Goal: Browse casually: Explore the website without a specific task or goal

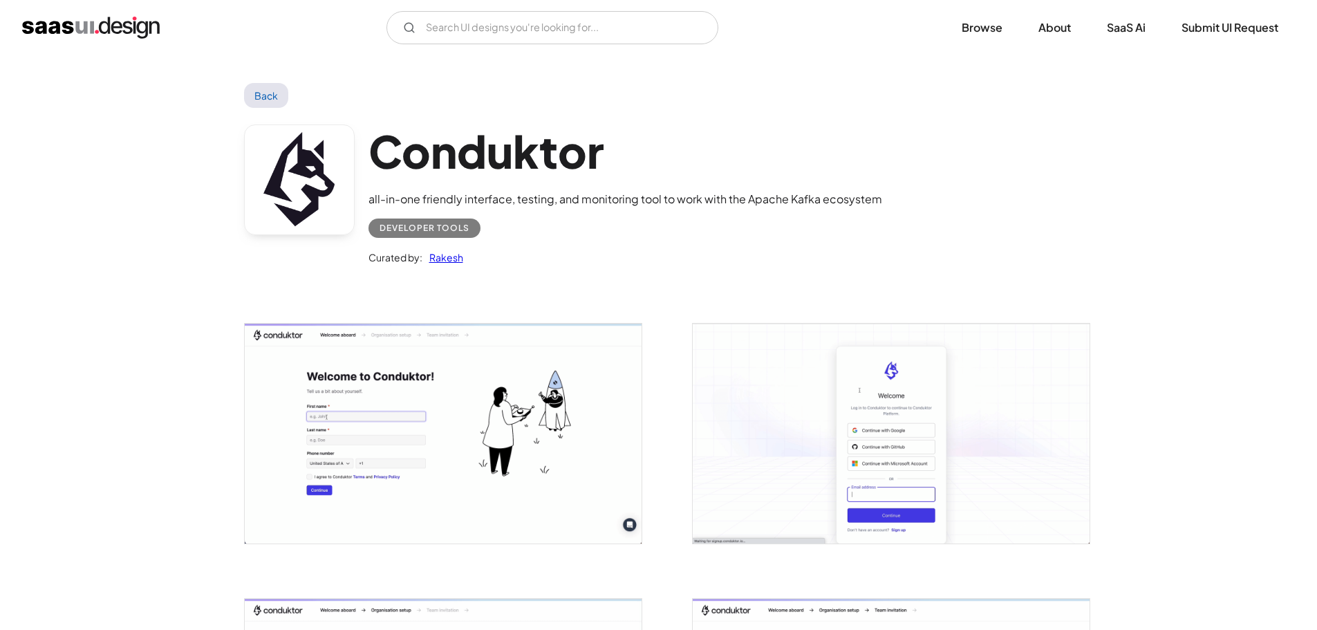
click at [125, 34] on img "home" at bounding box center [91, 28] width 138 height 22
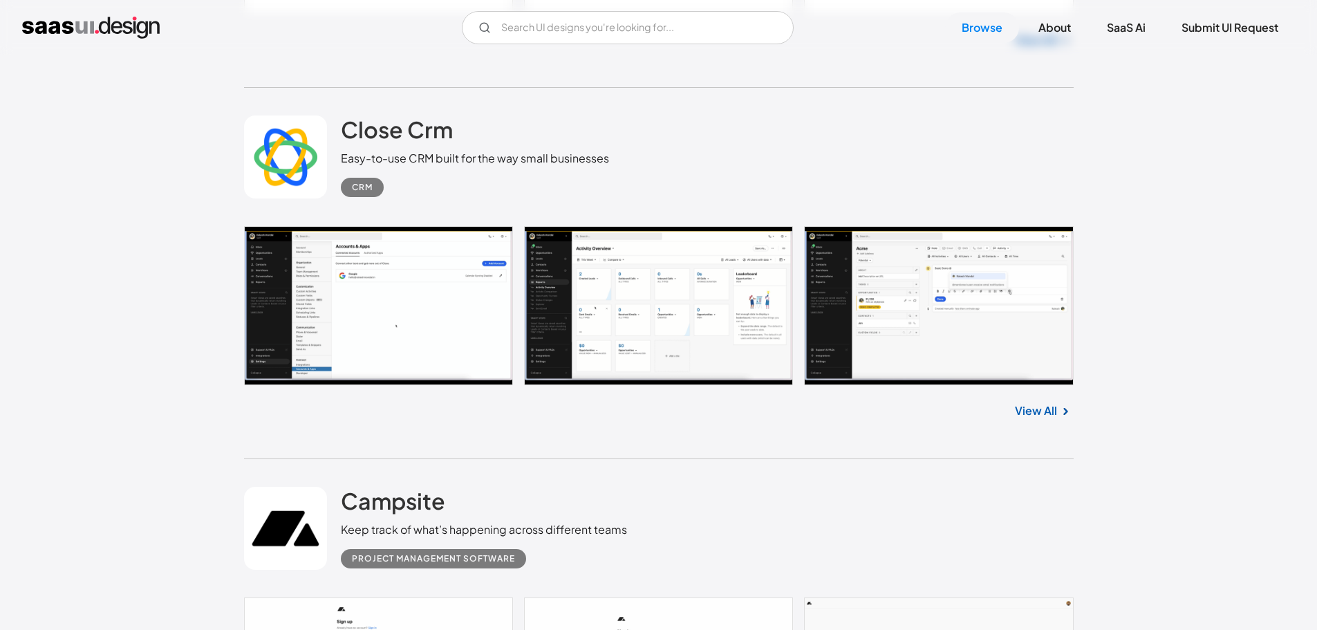
scroll to position [4424, 0]
click at [373, 282] on link at bounding box center [659, 304] width 830 height 159
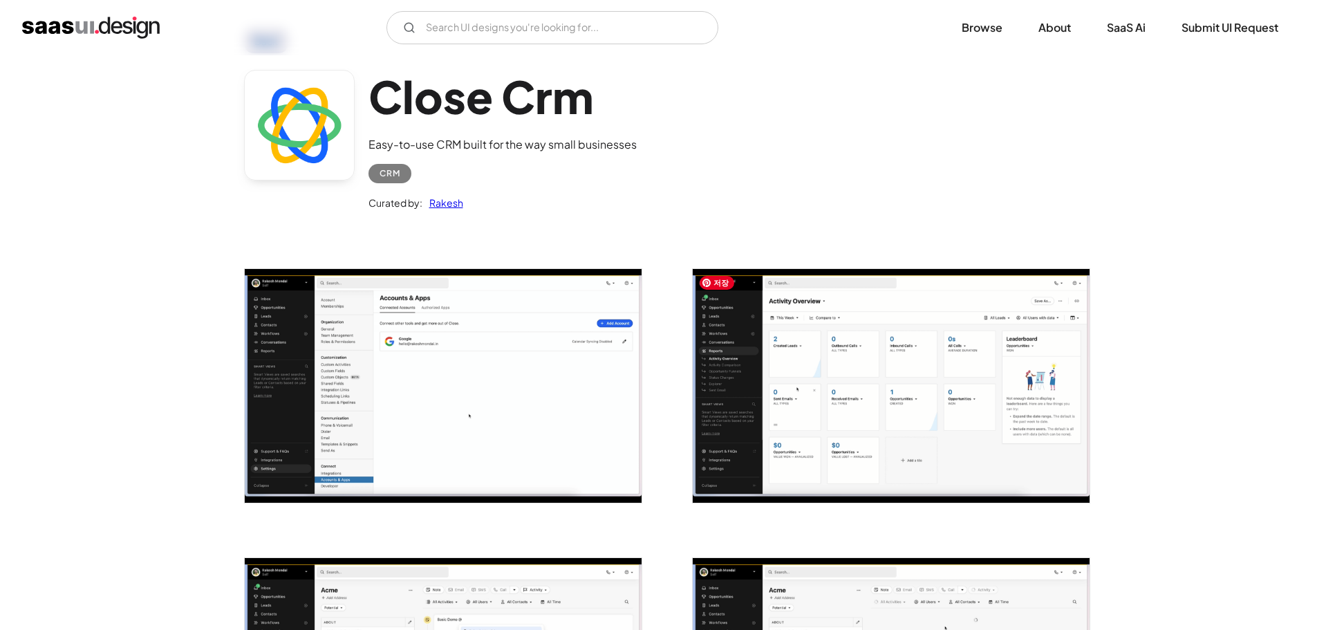
click at [711, 409] on img "open lightbox" at bounding box center [891, 386] width 397 height 234
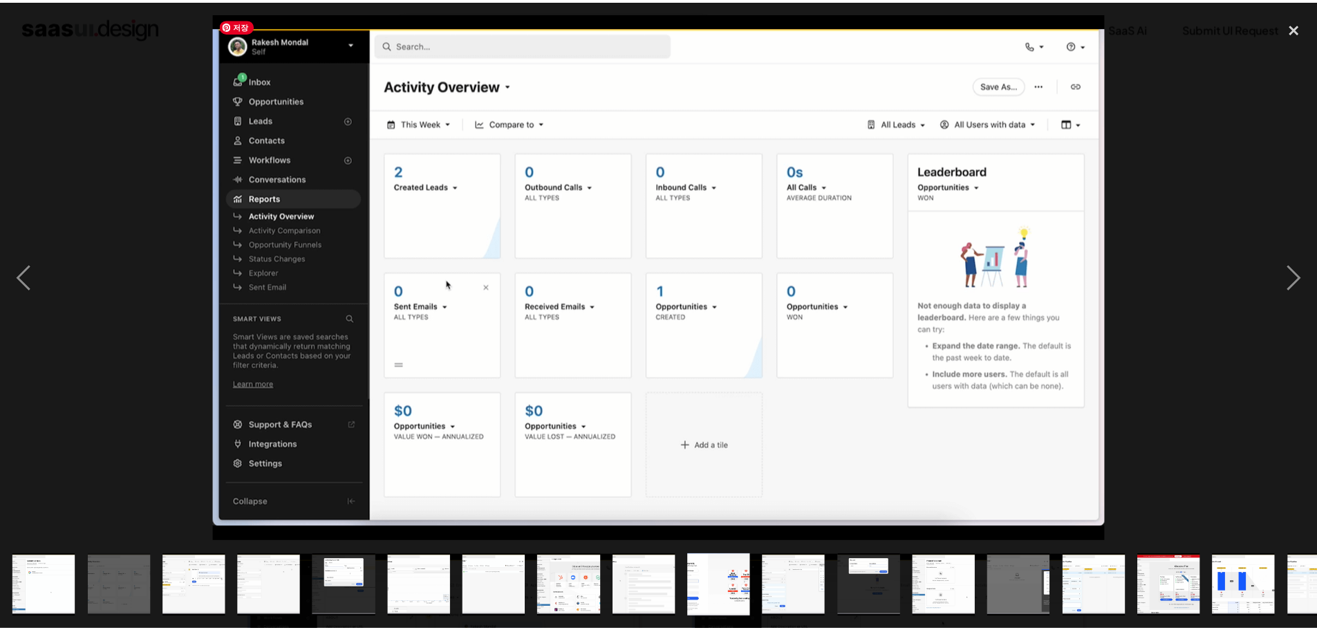
scroll to position [58, 0]
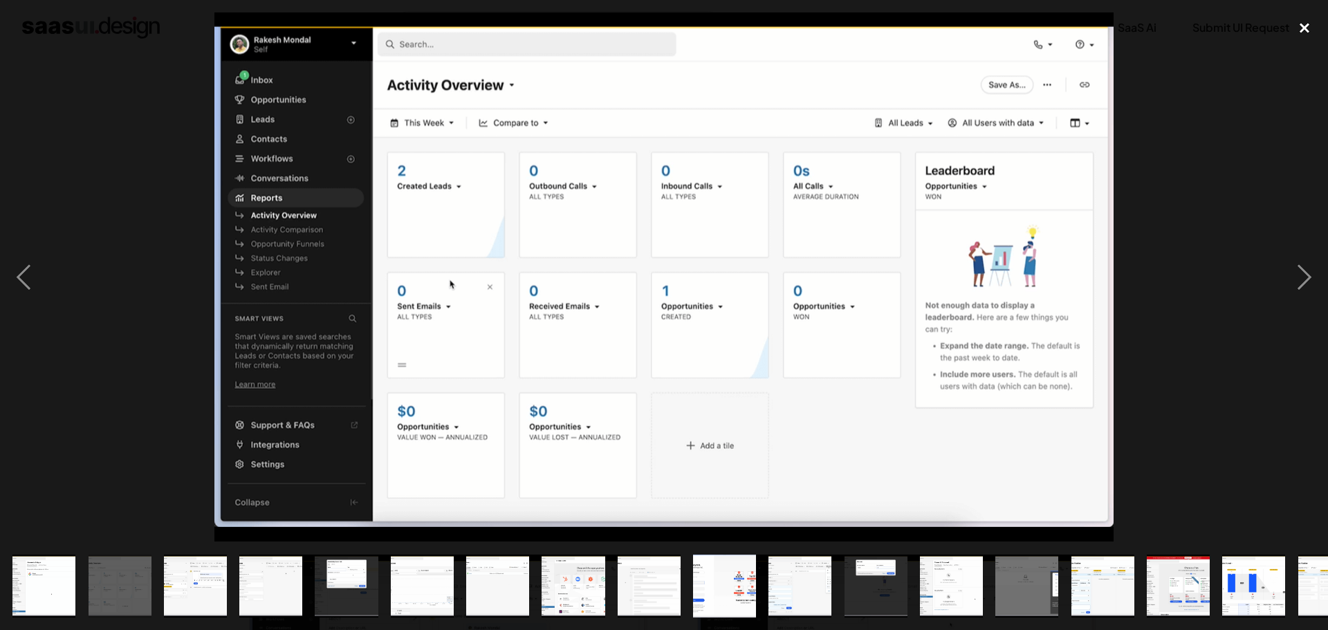
click at [1297, 24] on div "close lightbox" at bounding box center [1303, 27] width 47 height 30
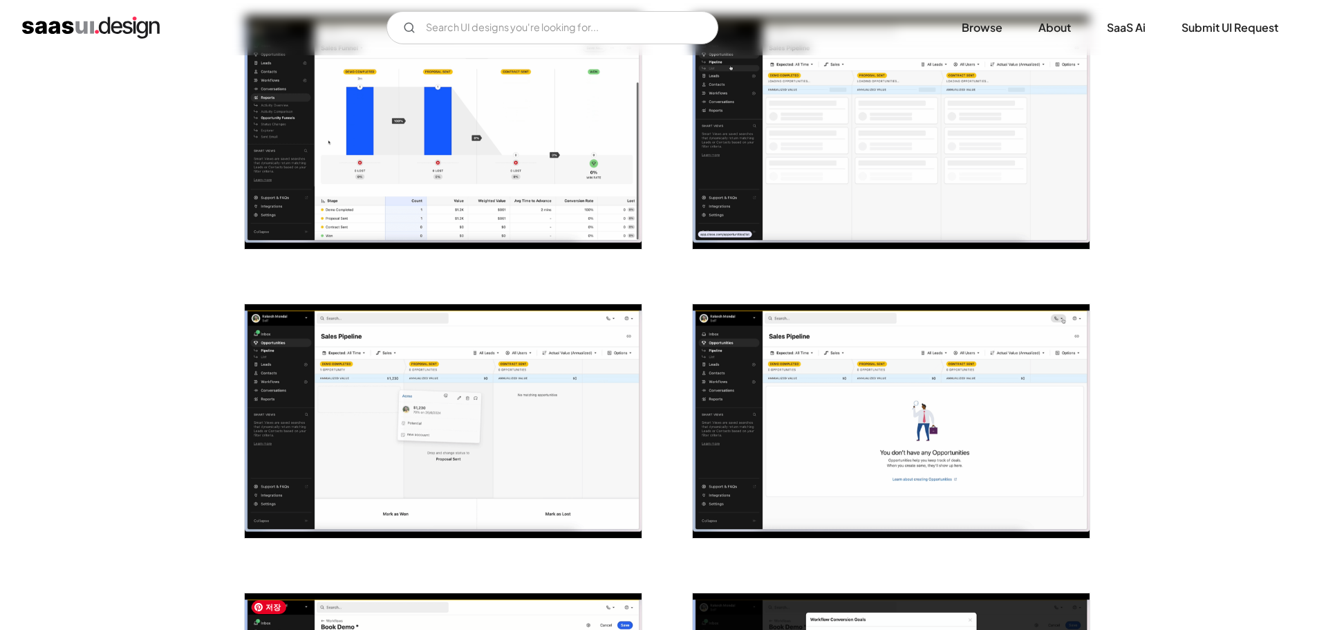
scroll to position [2617, 0]
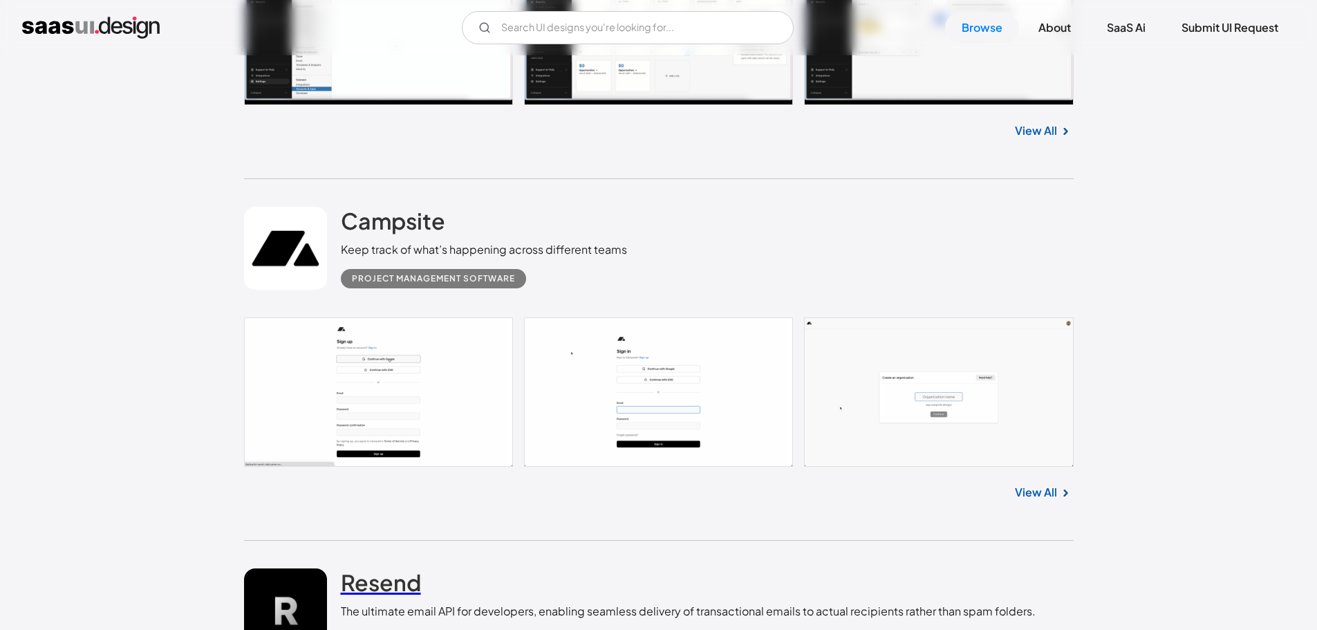
scroll to position [4704, 0]
click at [392, 568] on h2 "Resend" at bounding box center [381, 582] width 80 height 28
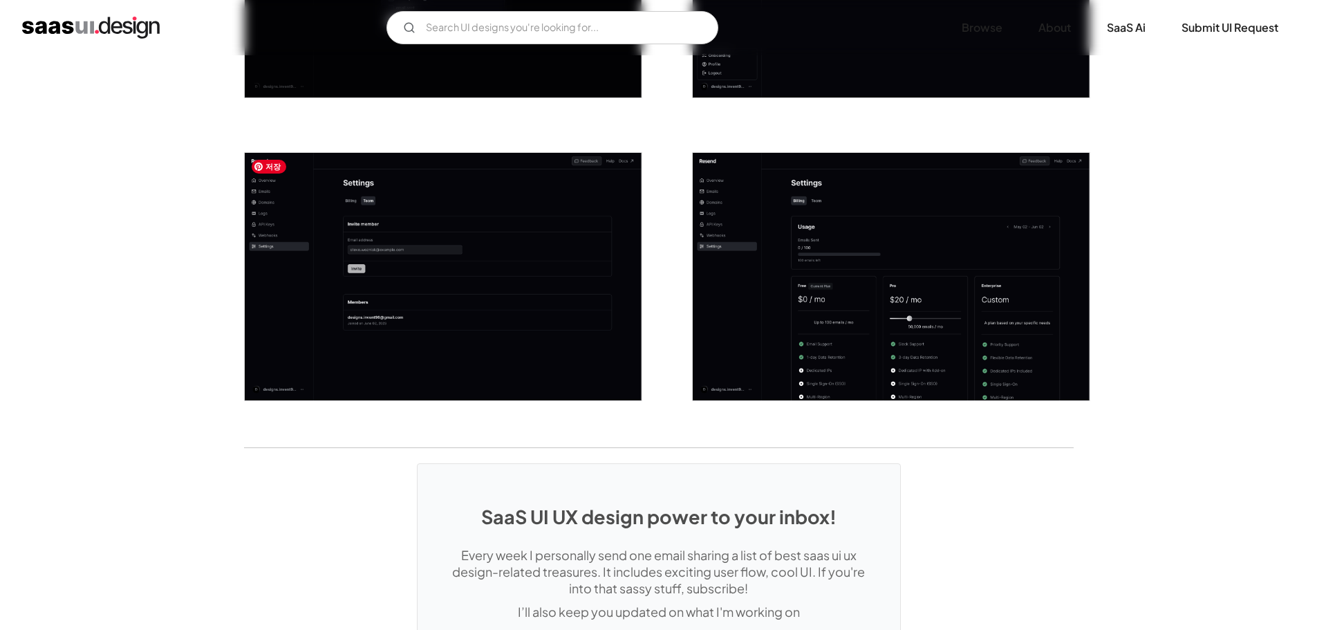
scroll to position [1990, 0]
click at [366, 245] on img "open lightbox" at bounding box center [443, 277] width 397 height 248
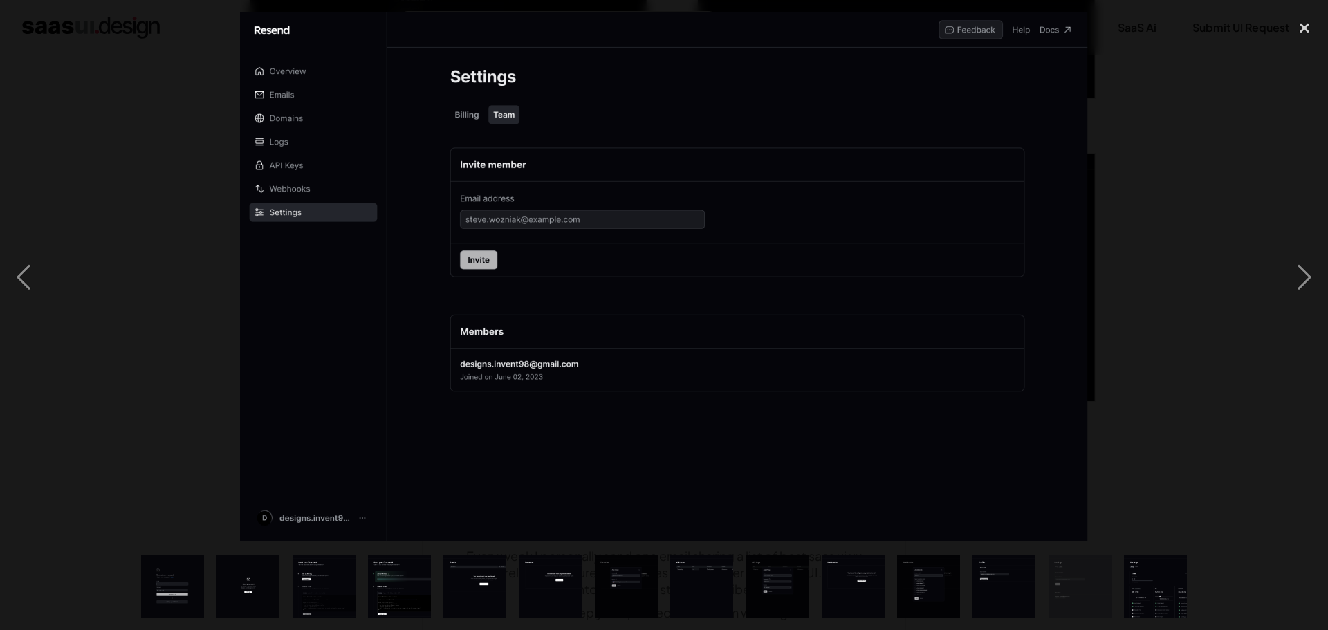
click at [160, 288] on div at bounding box center [664, 276] width 1328 height 529
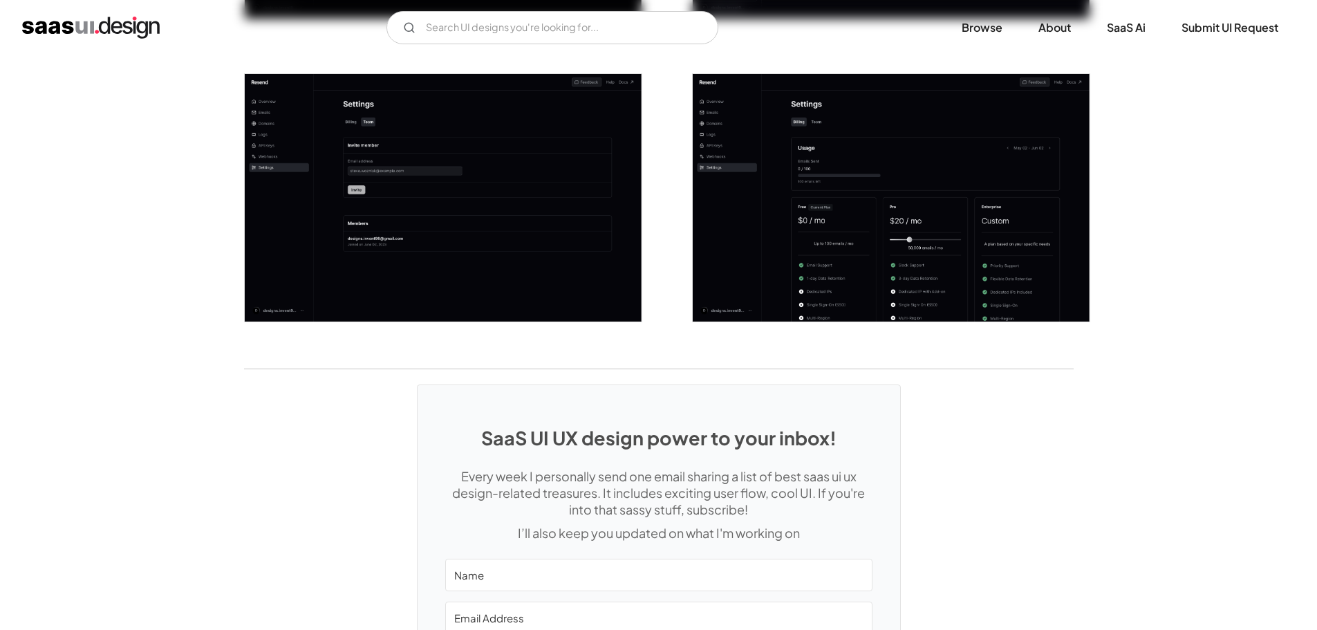
scroll to position [2263, 0]
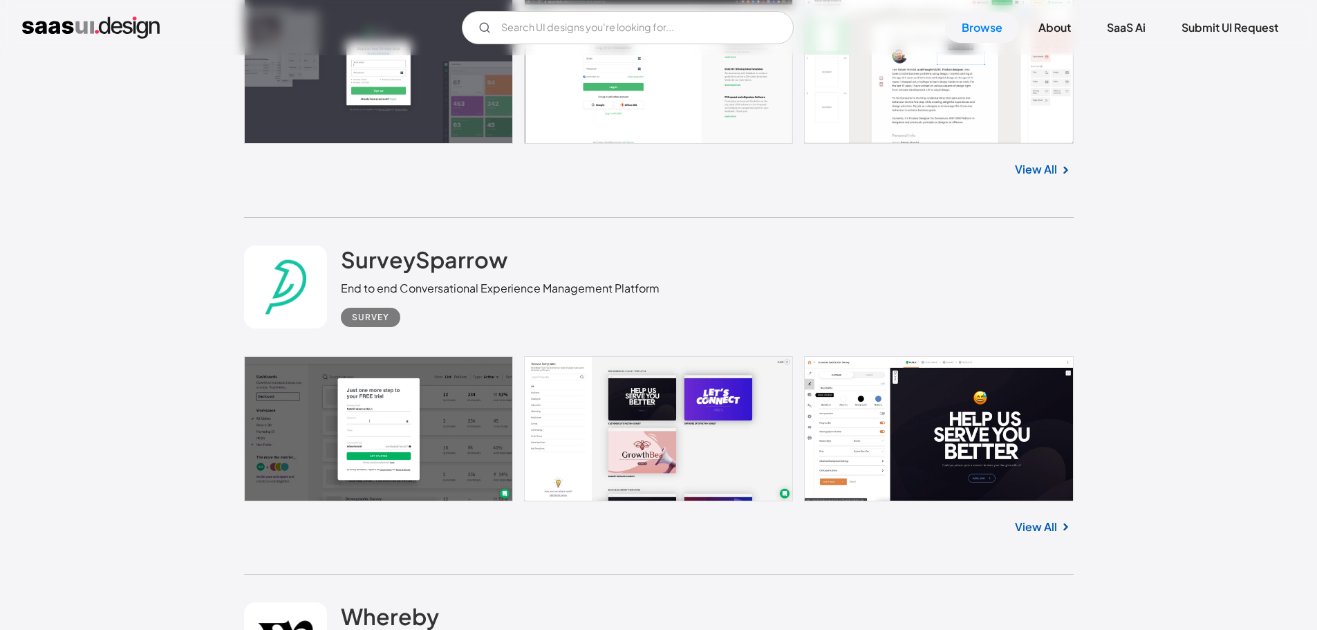
scroll to position [6502, 0]
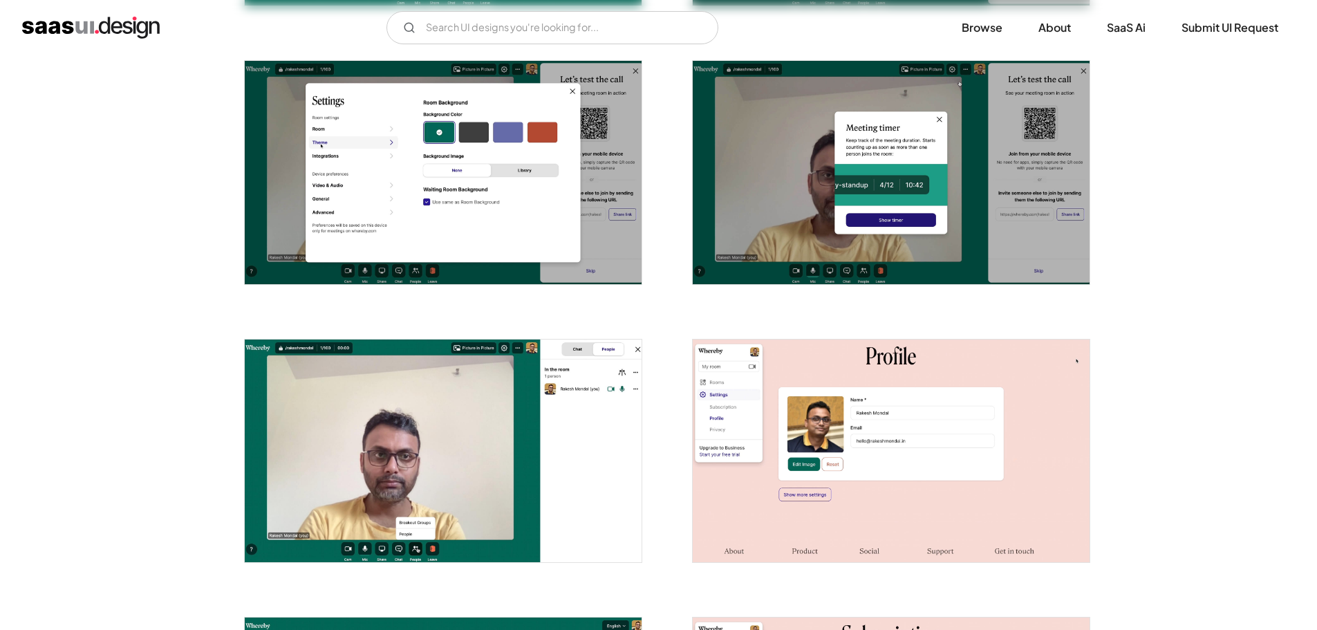
scroll to position [1935, 0]
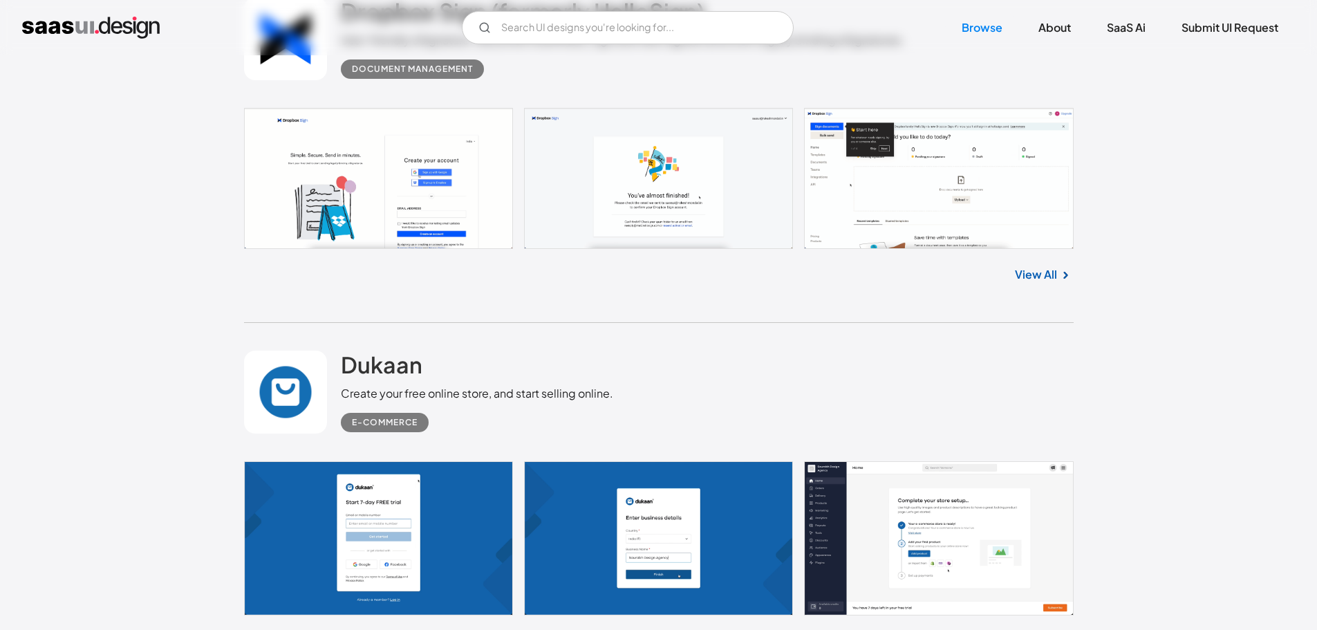
scroll to position [7471, 0]
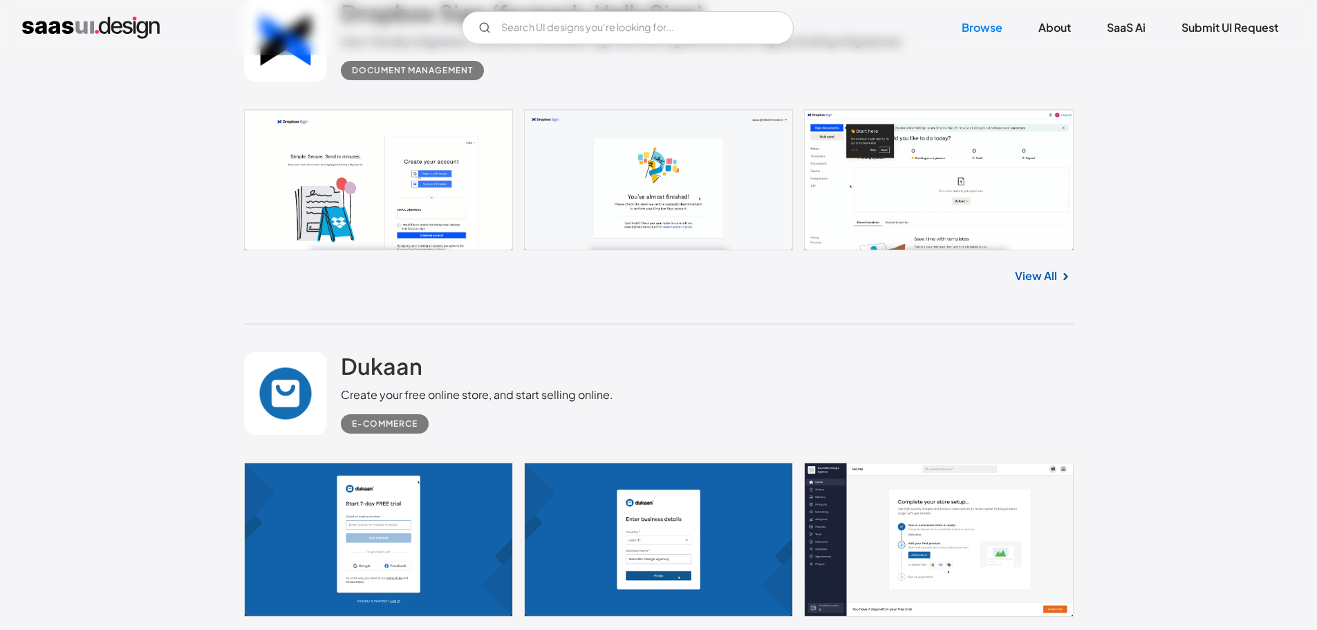
click at [819, 463] on link at bounding box center [659, 540] width 830 height 154
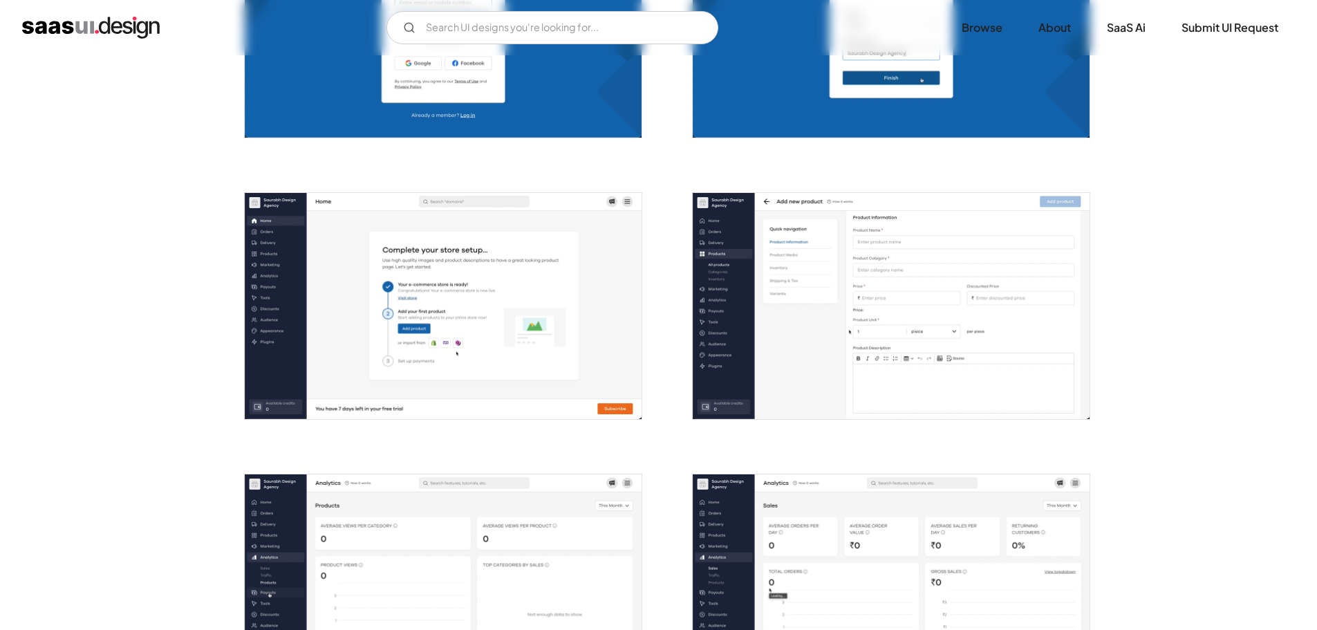
scroll to position [414, 0]
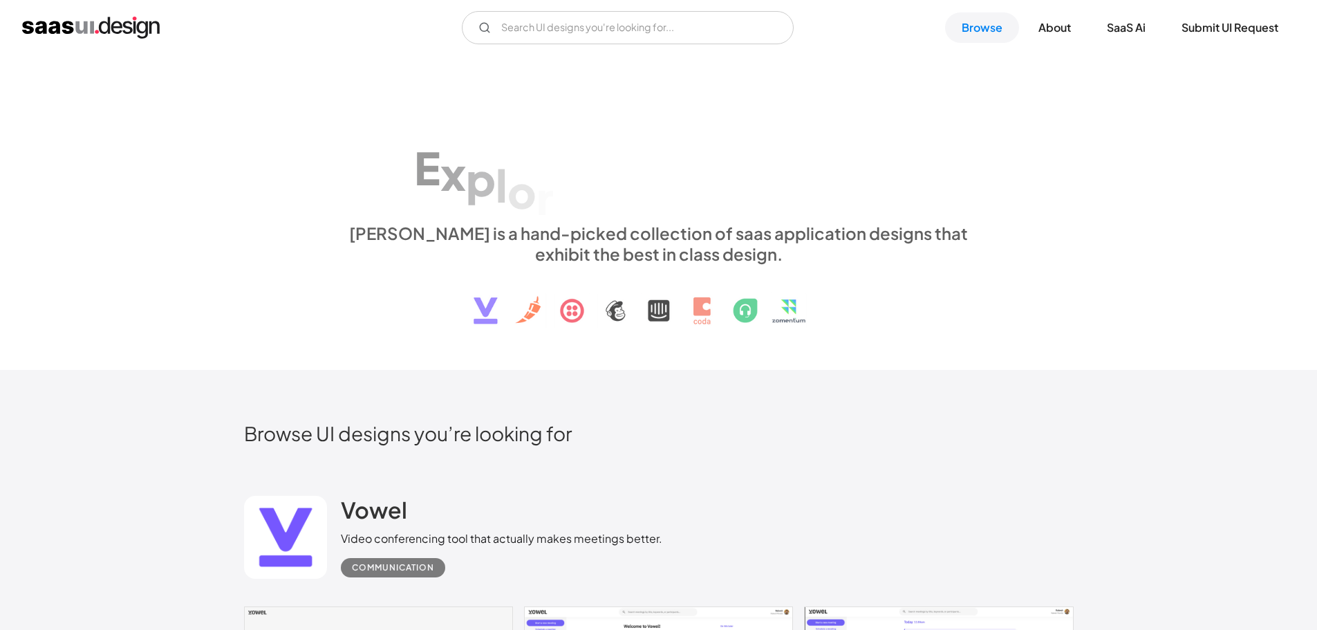
scroll to position [7471, 0]
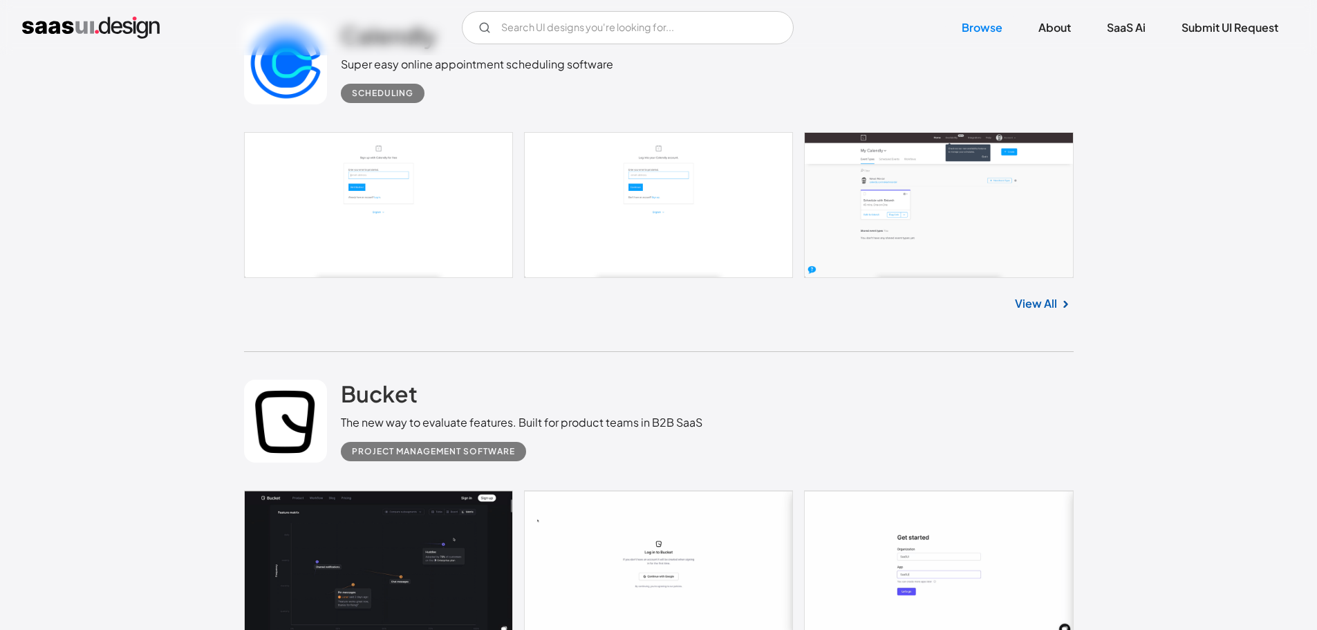
click at [433, 490] on link at bounding box center [659, 564] width 830 height 148
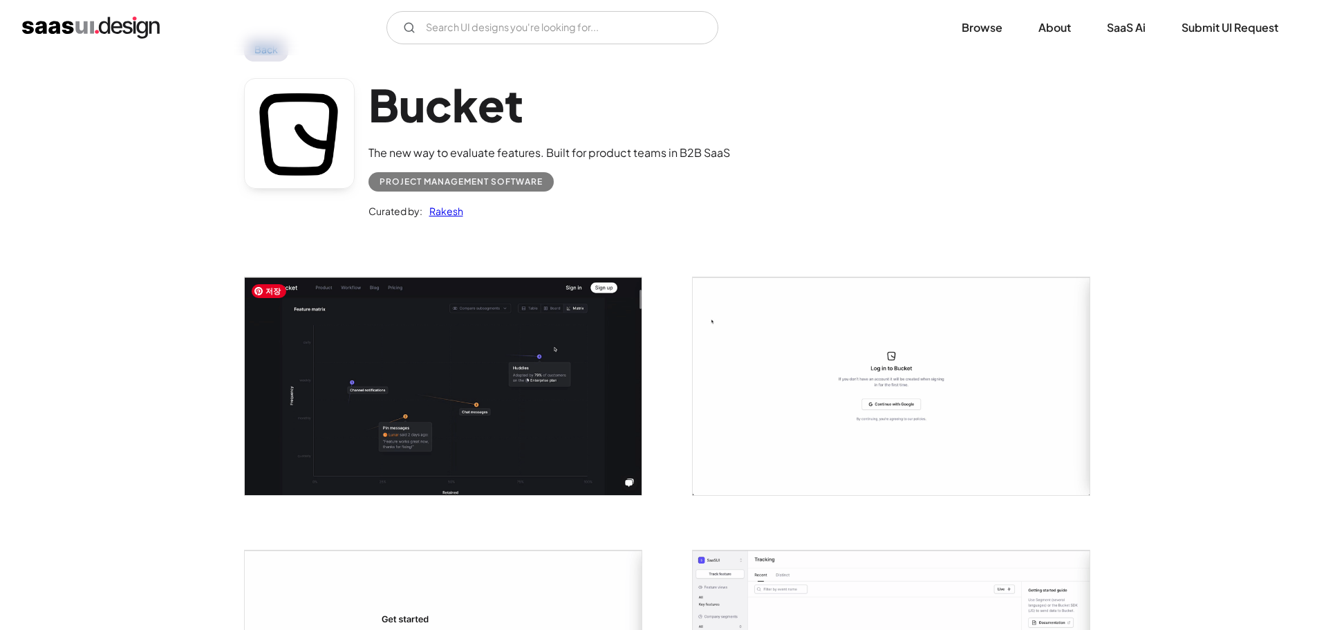
click at [348, 391] on img "open lightbox" at bounding box center [443, 385] width 397 height 217
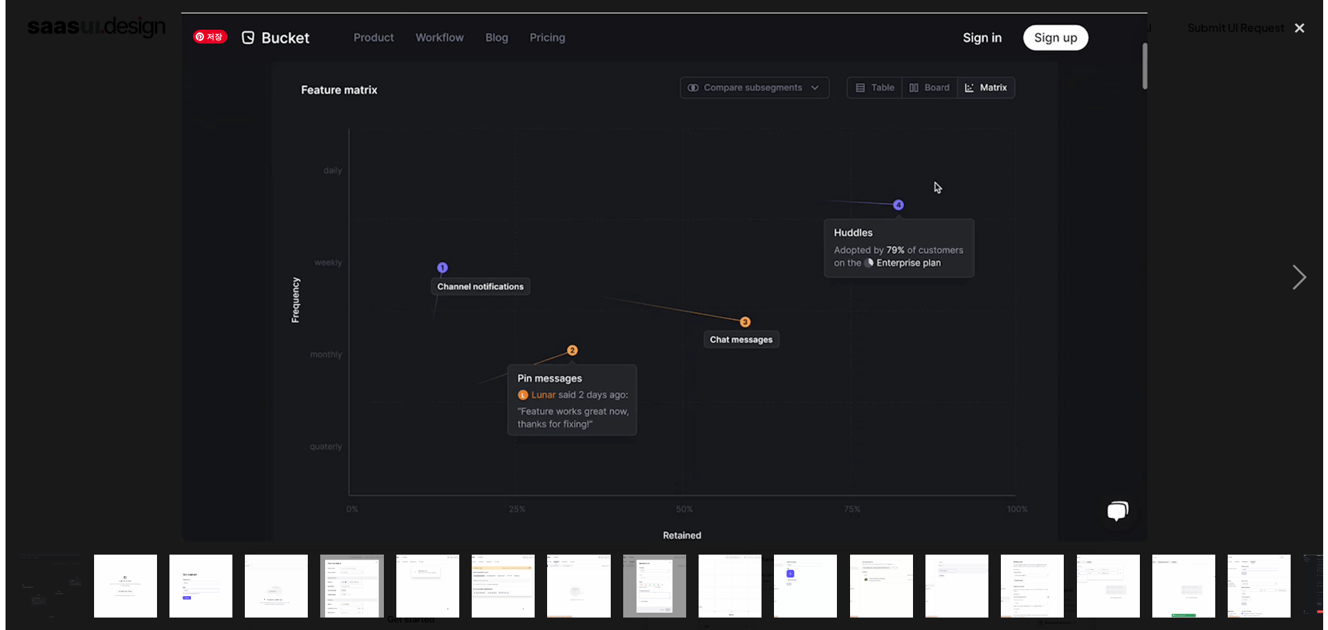
scroll to position [61, 0]
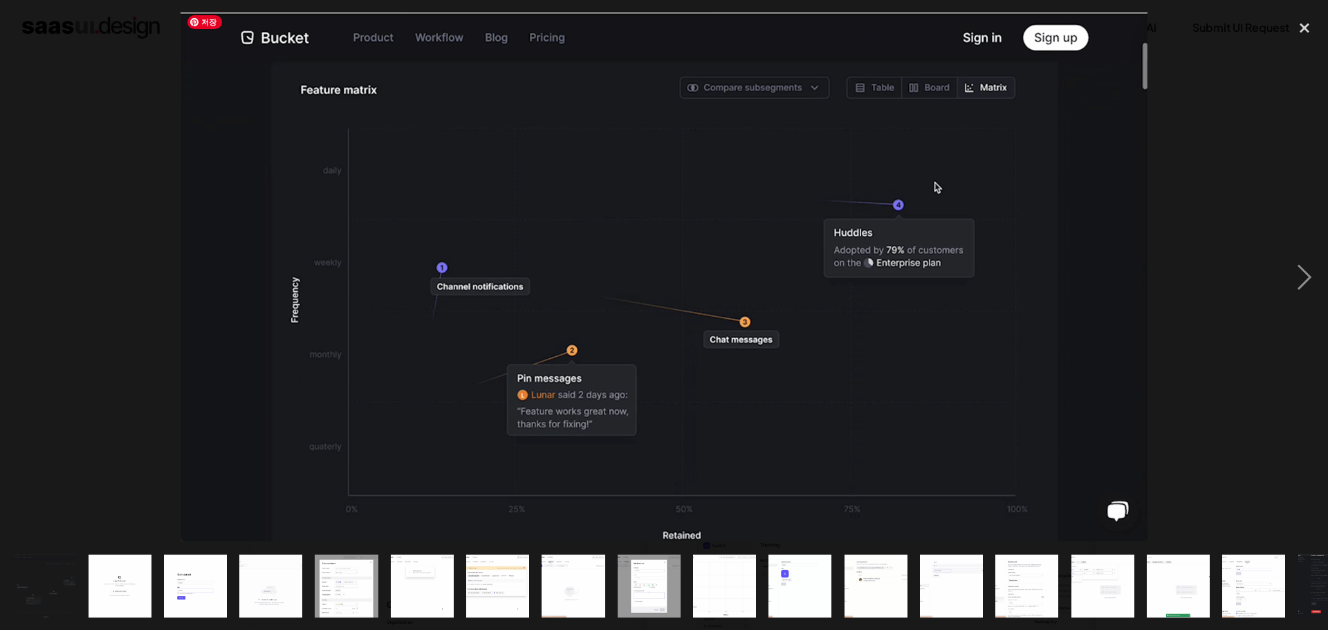
click at [198, 384] on img at bounding box center [663, 276] width 966 height 529
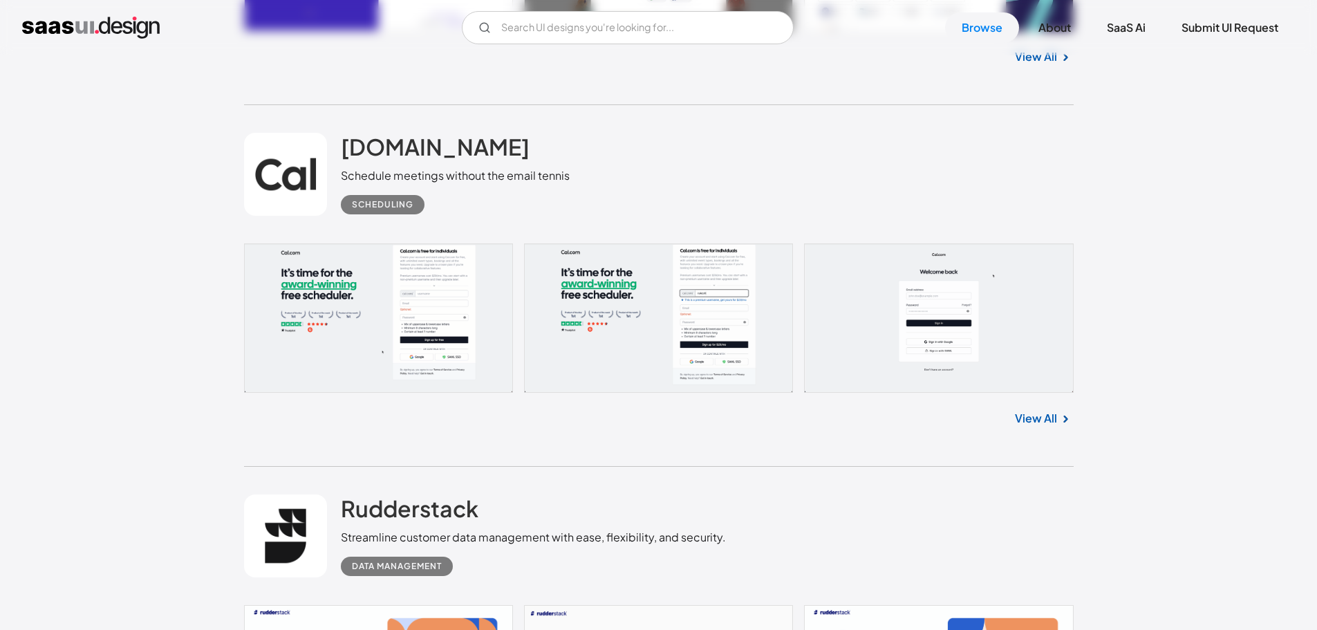
scroll to position [13974, 0]
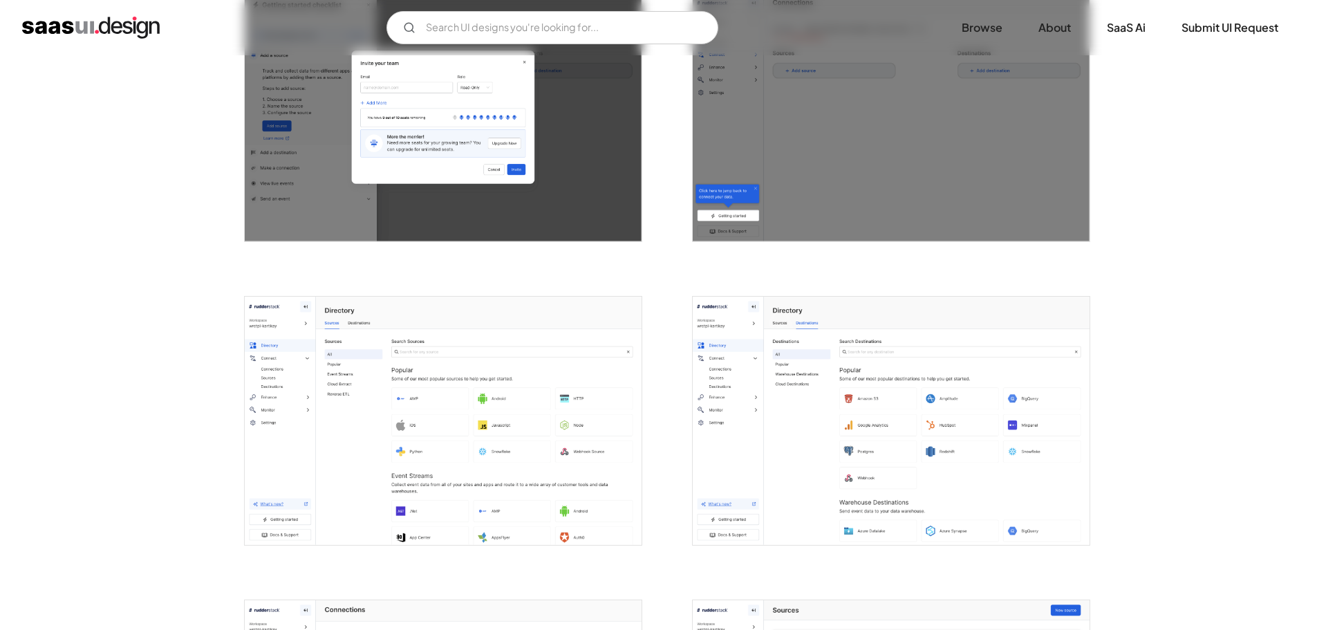
scroll to position [1243, 0]
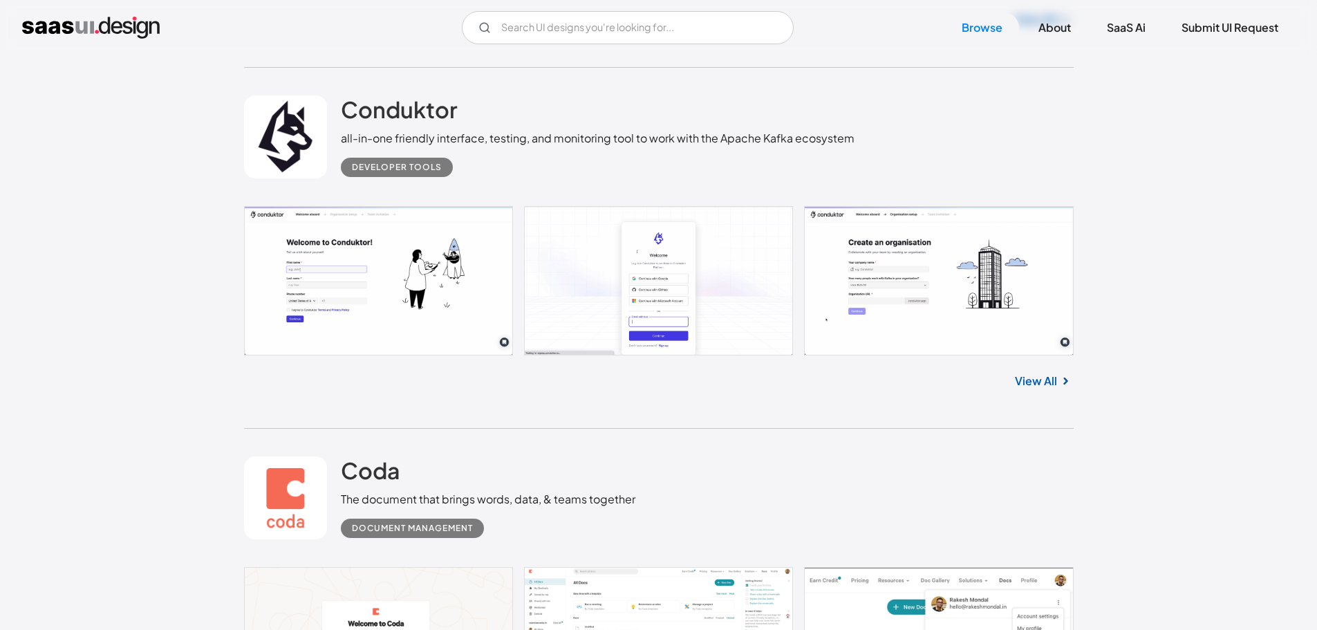
scroll to position [20265, 0]
